Goal: Obtain resource: Obtain resource

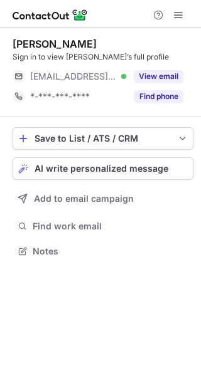
scroll to position [243, 201]
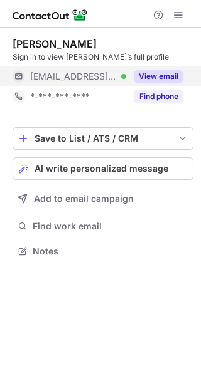
click at [170, 75] on button "View email" at bounding box center [158, 76] width 50 height 13
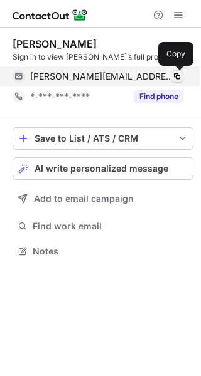
click at [177, 75] on span at bounding box center [177, 76] width 10 height 10
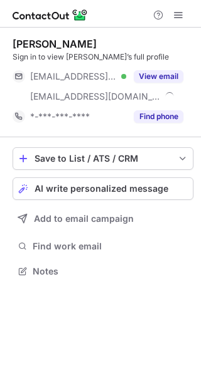
scroll to position [263, 201]
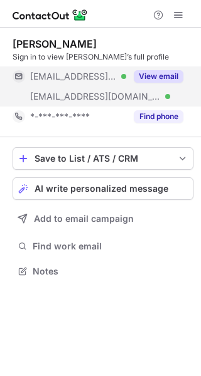
click at [169, 76] on button "View email" at bounding box center [158, 76] width 50 height 13
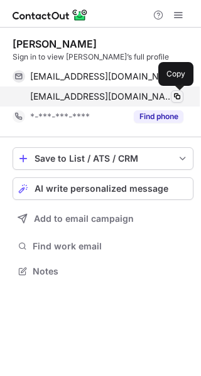
click at [179, 93] on span at bounding box center [177, 96] width 10 height 10
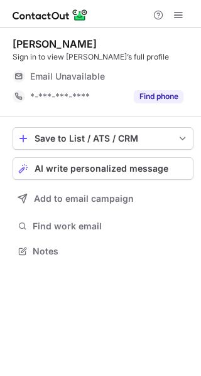
scroll to position [243, 201]
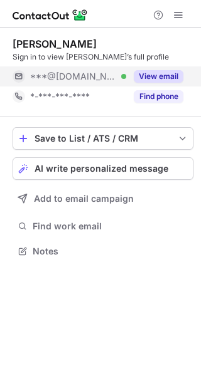
scroll to position [243, 201]
click at [174, 77] on button "View email" at bounding box center [158, 76] width 50 height 13
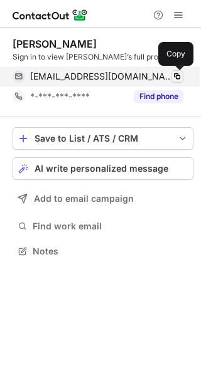
click at [182, 76] on button at bounding box center [176, 76] width 13 height 13
